Goal: Information Seeking & Learning: Learn about a topic

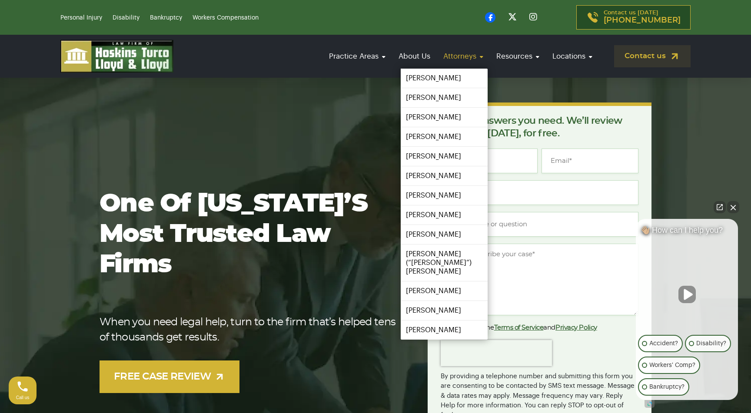
click at [452, 58] on link "Attorneys" at bounding box center [463, 56] width 49 height 25
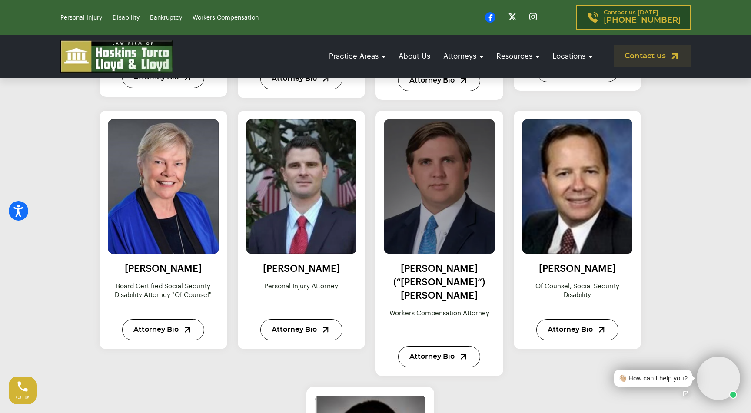
scroll to position [868, 0]
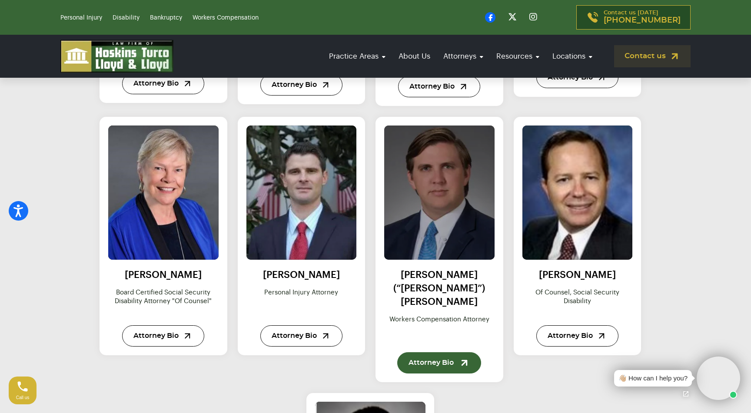
click at [432, 352] on link "Attorney Bio" at bounding box center [439, 362] width 84 height 21
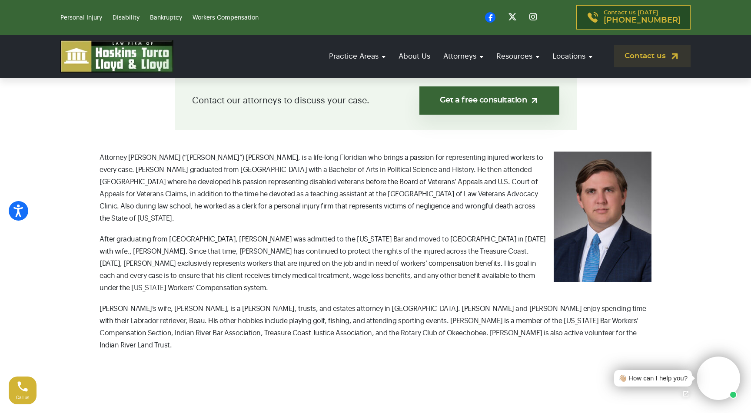
scroll to position [112, 0]
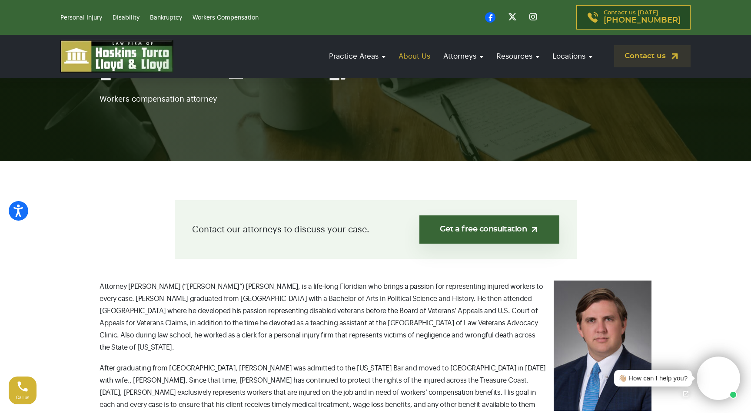
click at [411, 57] on link "About Us" at bounding box center [414, 56] width 40 height 25
